Goal: Task Accomplishment & Management: Complete application form

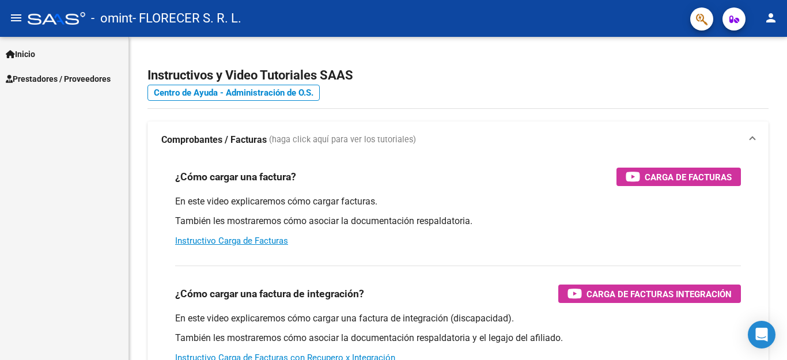
click at [38, 81] on span "Prestadores / Proveedores" at bounding box center [58, 79] width 105 height 13
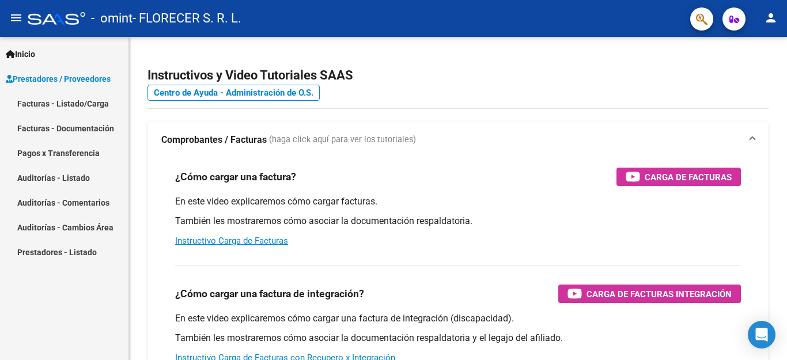
click at [50, 106] on link "Facturas - Listado/Carga" at bounding box center [64, 103] width 128 height 25
click at [63, 109] on link "Facturas - Listado/Carga" at bounding box center [64, 103] width 128 height 25
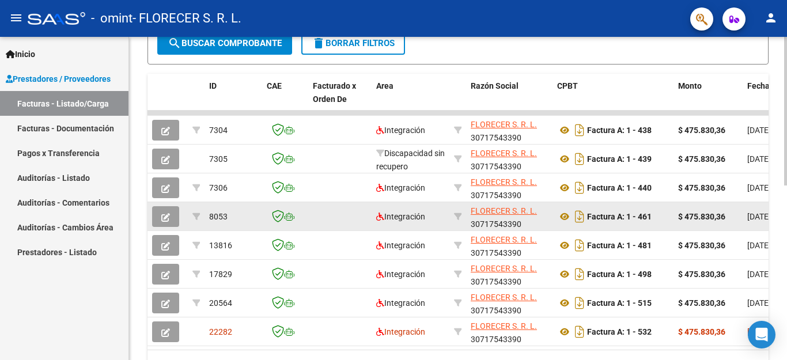
scroll to position [380, 0]
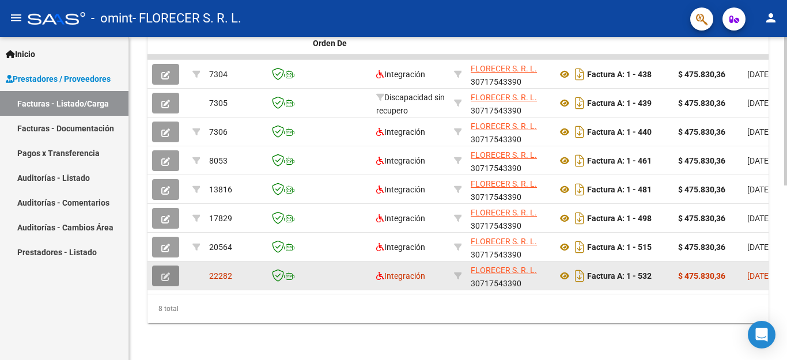
click at [161, 266] on button "button" at bounding box center [165, 276] width 27 height 21
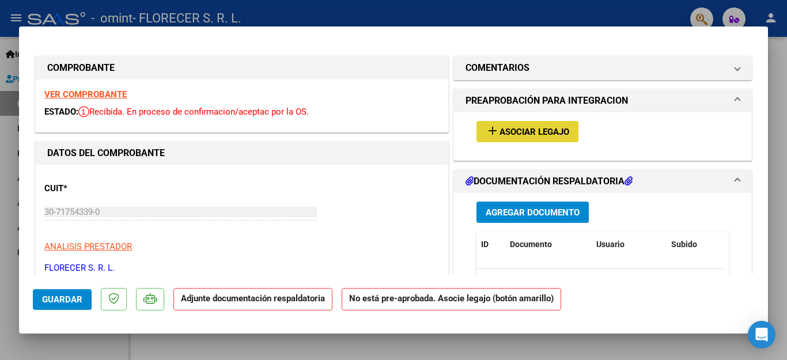
click at [514, 123] on button "add Asociar Legajo" at bounding box center [527, 131] width 102 height 21
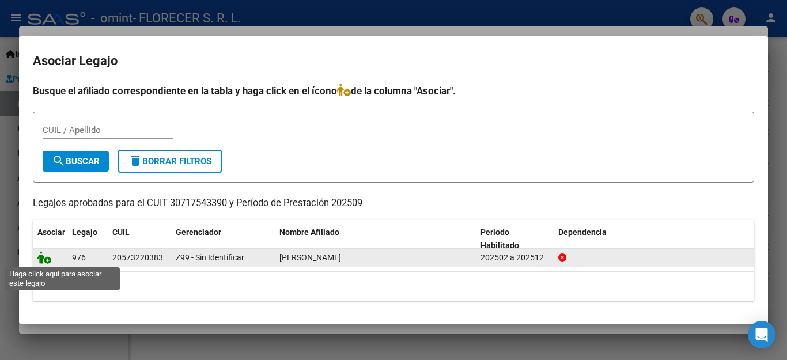
click at [46, 261] on icon at bounding box center [44, 257] width 14 height 13
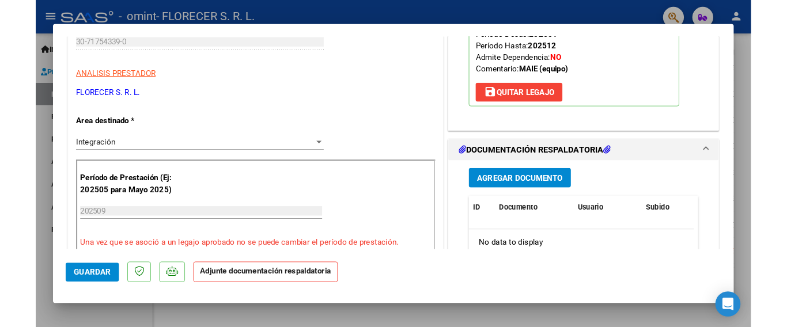
scroll to position [173, 0]
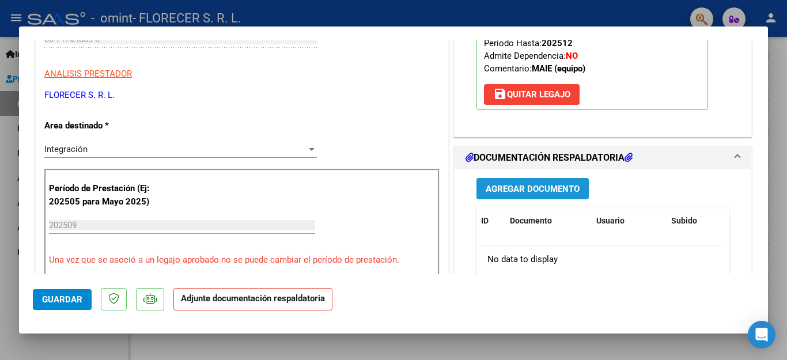
click at [558, 184] on span "Agregar Documento" at bounding box center [533, 189] width 94 height 10
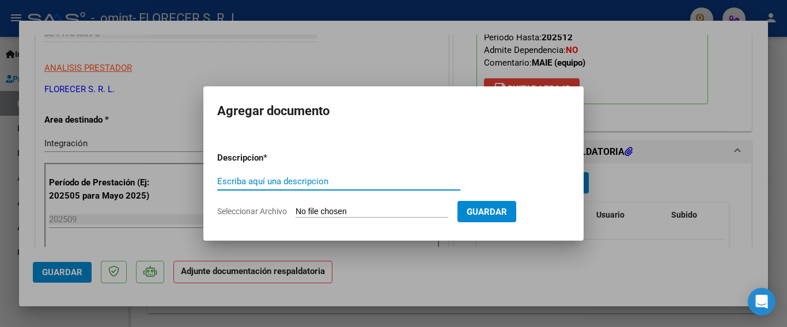
click at [335, 182] on input "Escriba aquí una descripcion" at bounding box center [338, 181] width 243 height 10
drag, startPoint x: 291, startPoint y: 177, endPoint x: 289, endPoint y: 183, distance: 6.7
click at [291, 177] on input "Escriba aquí una descripcion" at bounding box center [338, 181] width 243 height 10
type input "asistencia"
click at [335, 211] on input "Seleccionar Archivo" at bounding box center [371, 212] width 153 height 11
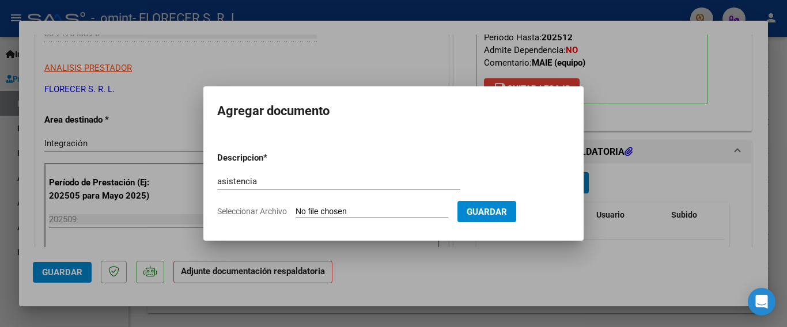
type input "C:\fakepath\[PERSON_NAME].pdf"
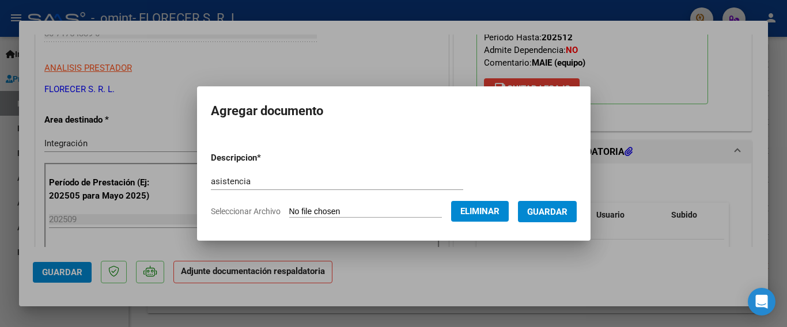
click at [543, 212] on span "Guardar" at bounding box center [547, 212] width 40 height 10
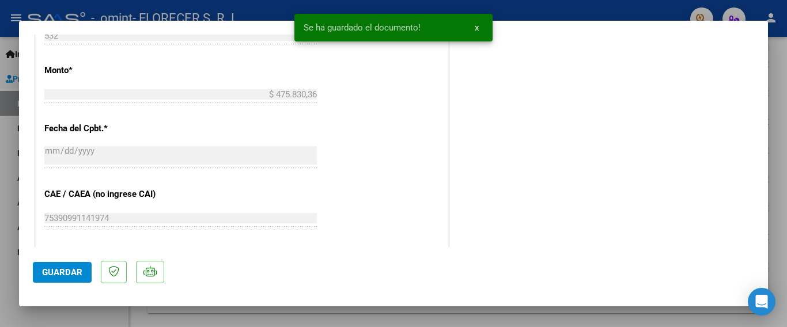
scroll to position [576, 0]
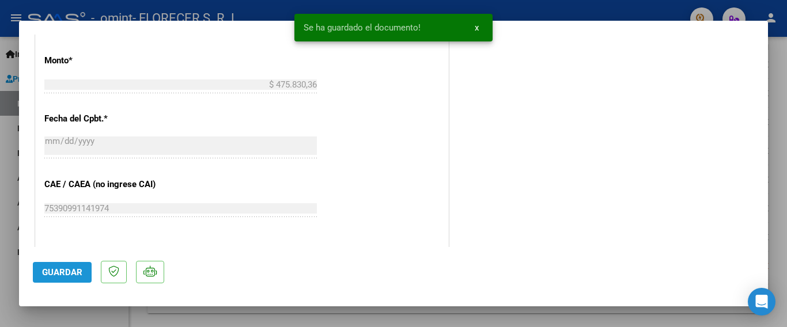
click at [56, 274] on span "Guardar" at bounding box center [62, 272] width 40 height 10
